Goal: Transaction & Acquisition: Register for event/course

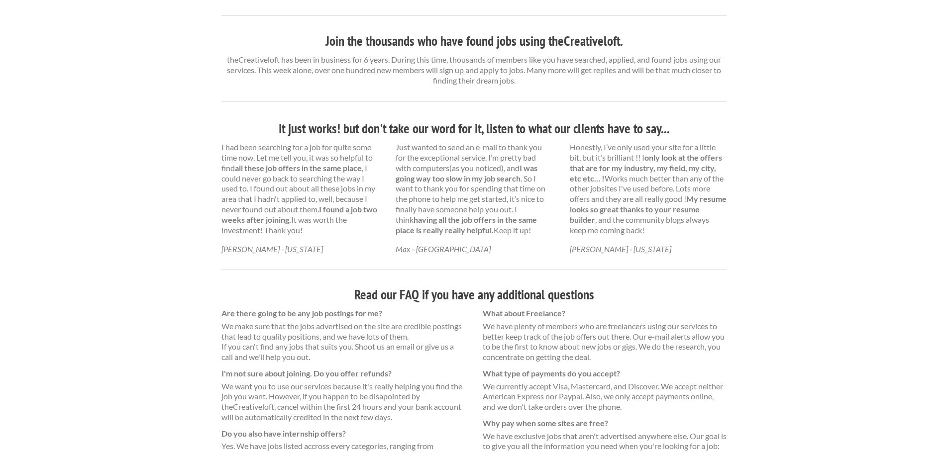
scroll to position [584, 0]
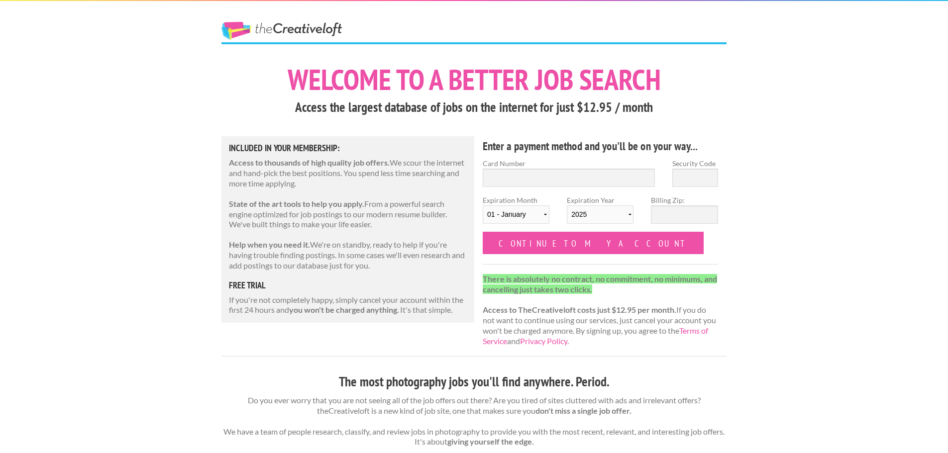
scroll to position [50, 0]
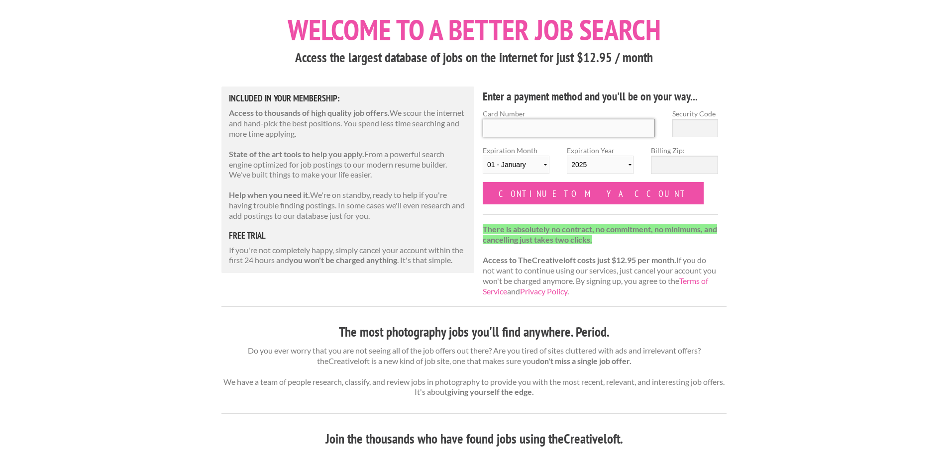
click at [552, 130] on input "Card Number" at bounding box center [569, 128] width 172 height 18
type input "5178059395126882"
type input "512"
select select "10"
click at [670, 165] on input "Billing Zip:" at bounding box center [684, 165] width 67 height 18
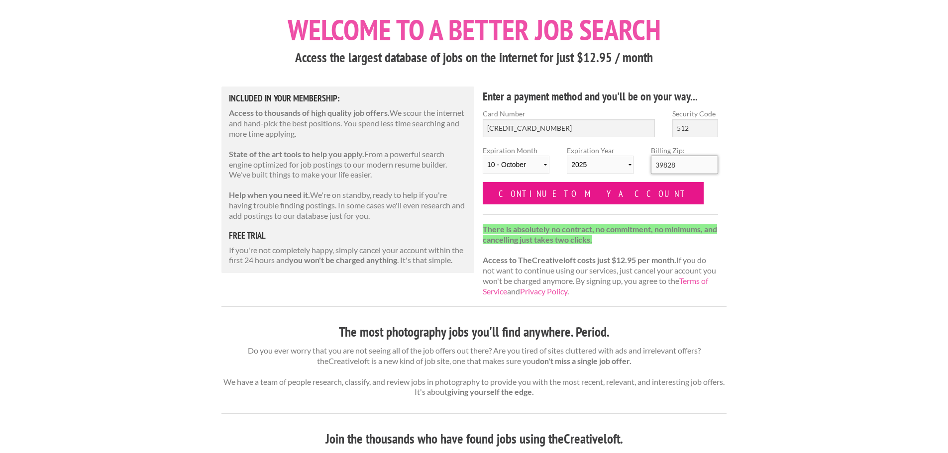
type input "39828"
click at [566, 194] on input "Continue to my account" at bounding box center [593, 193] width 221 height 22
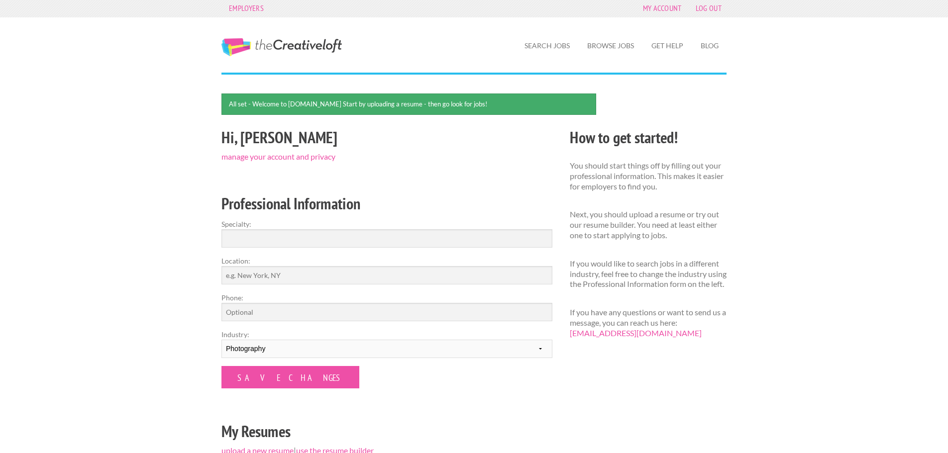
scroll to position [196, 0]
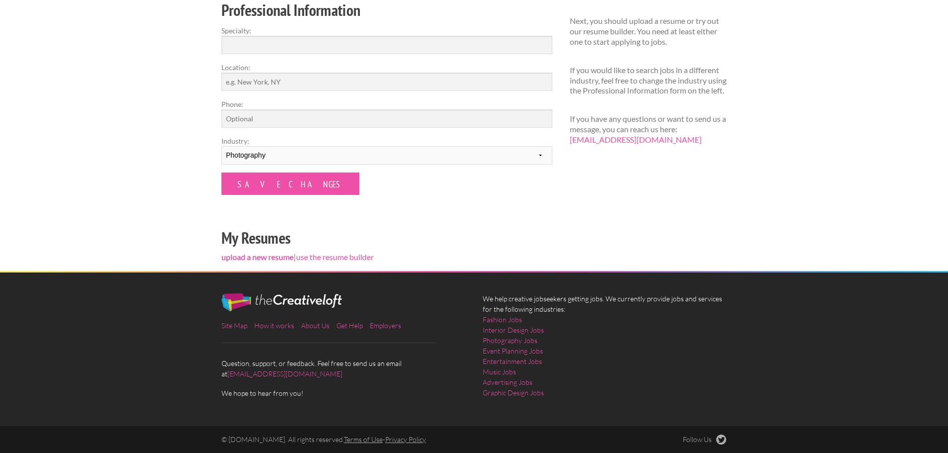
click at [271, 257] on link "upload a new resume" at bounding box center [257, 256] width 72 height 9
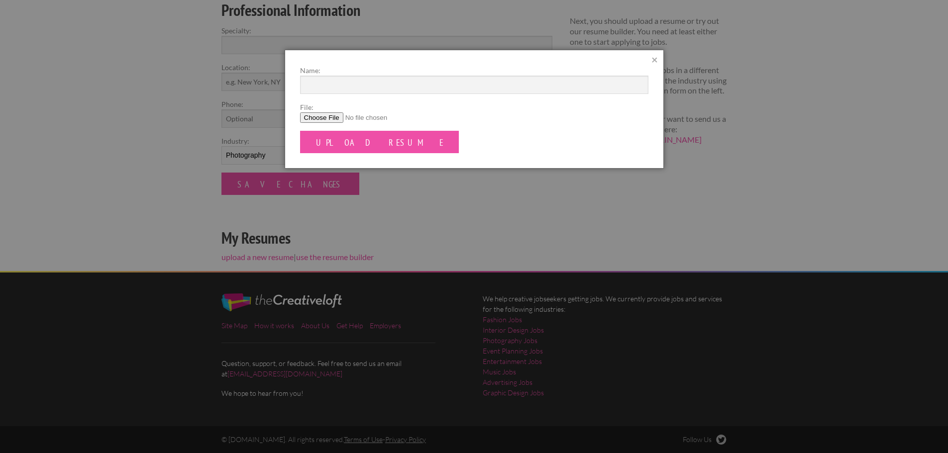
click at [325, 118] on input "File:" at bounding box center [474, 117] width 348 height 10
type input "C:\fakepath\Resume - [DATE].pdf"
click at [366, 141] on input "Upload Resume" at bounding box center [379, 142] width 159 height 22
click at [369, 92] on input "Name:" at bounding box center [474, 85] width 348 height 18
type input "Madelaine Cobb"
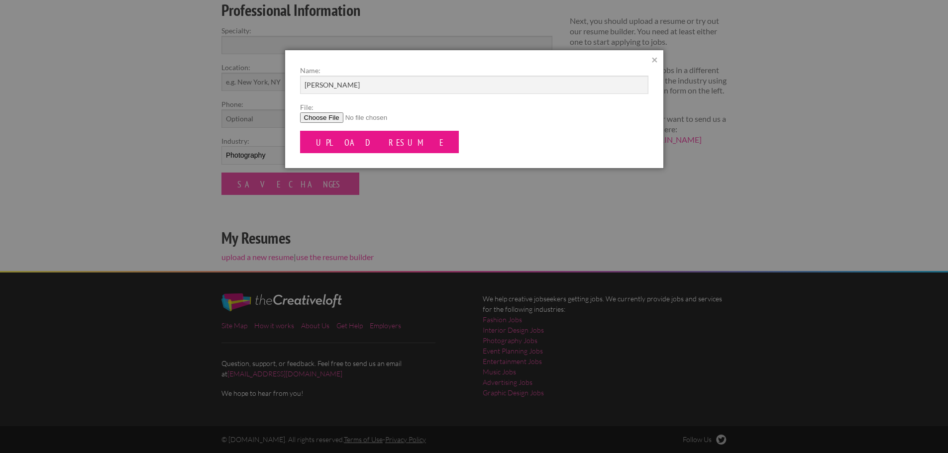
click at [344, 142] on input "Upload Resume" at bounding box center [379, 142] width 159 height 22
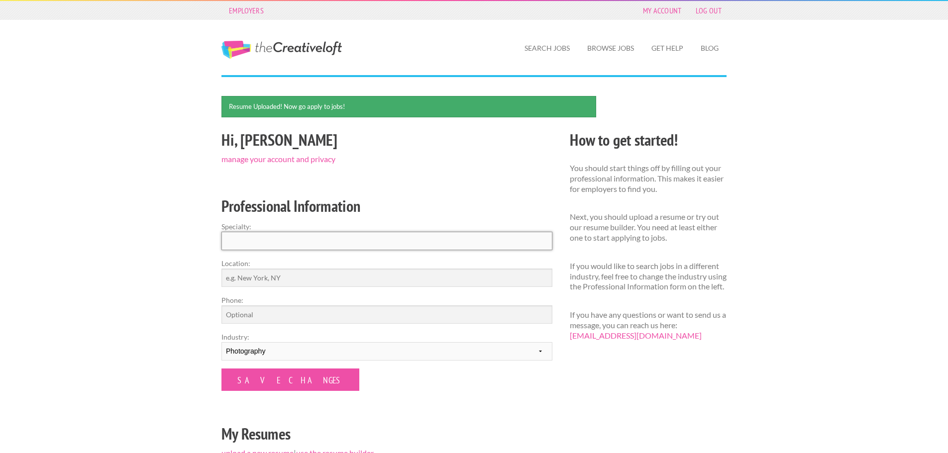
click at [340, 247] on input "Specialty:" at bounding box center [386, 241] width 331 height 18
type input "Photography"
click at [288, 279] on input "Location:" at bounding box center [386, 278] width 331 height 18
type input "Atlanta"
type input "2292004860"
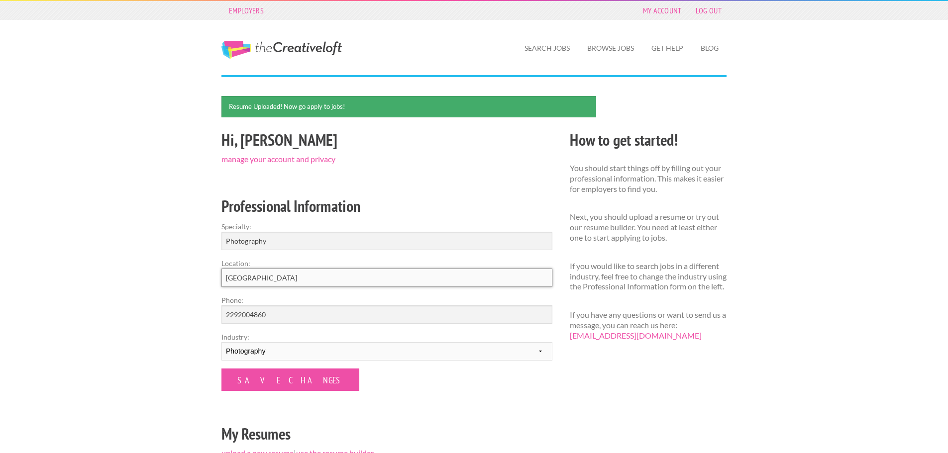
scroll to position [50, 0]
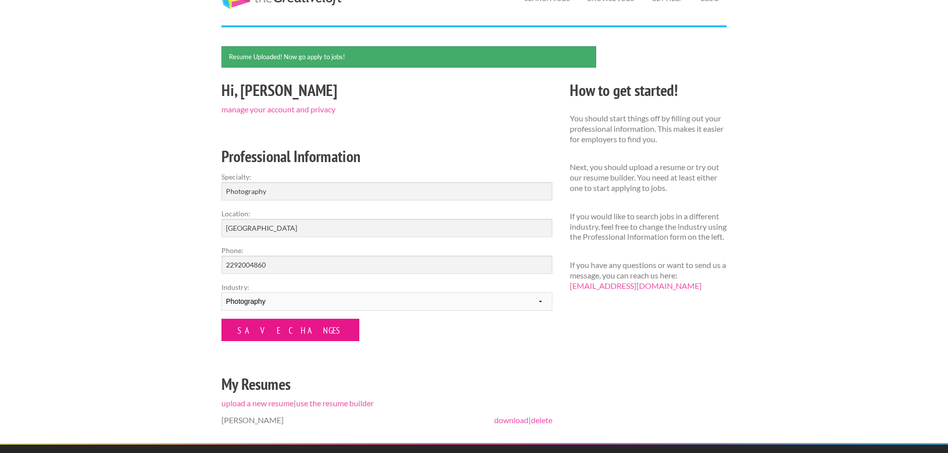
click at [279, 334] on input "Save Changes" at bounding box center [290, 330] width 138 height 22
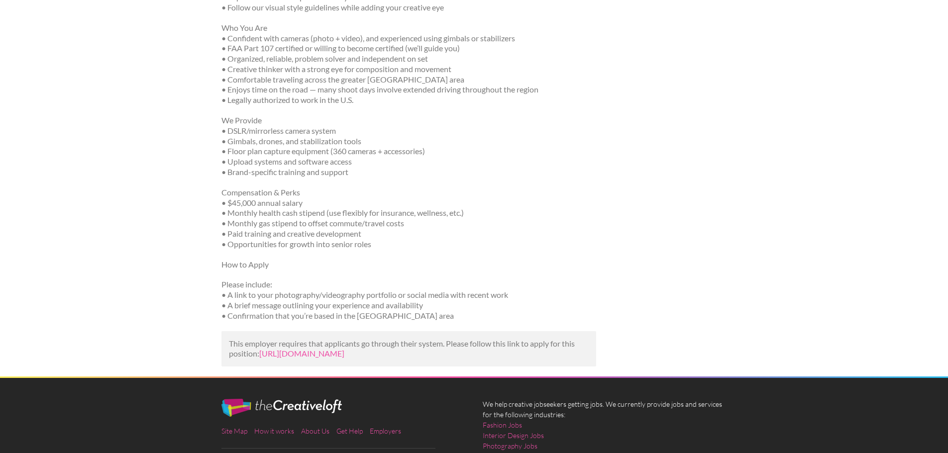
scroll to position [597, 0]
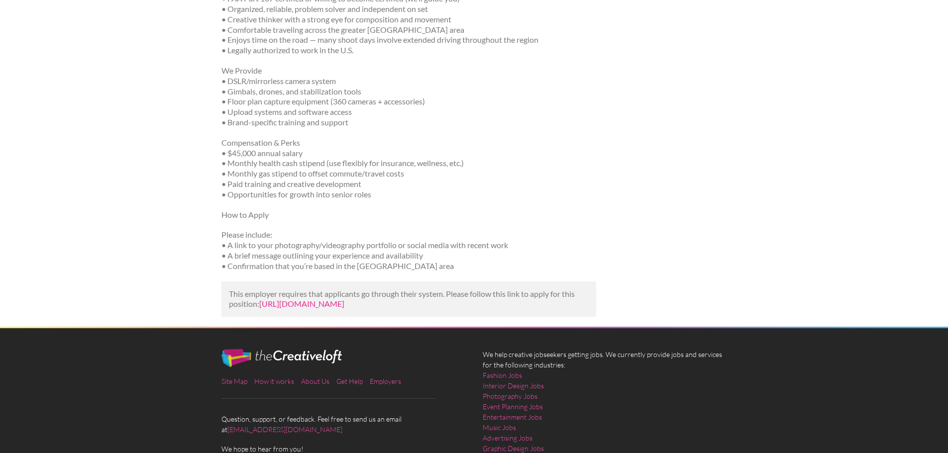
click at [344, 307] on link "[URL][DOMAIN_NAME]" at bounding box center [301, 303] width 85 height 9
